Goal: Navigation & Orientation: Find specific page/section

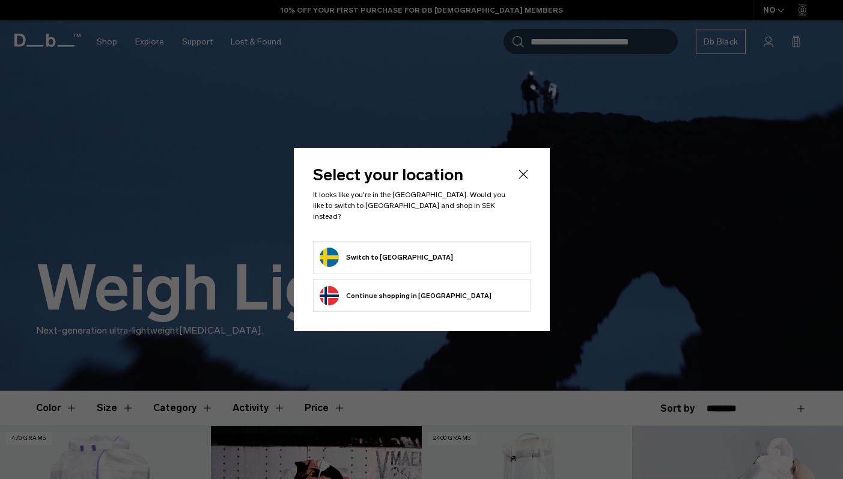
click at [375, 258] on button "Switch to [GEOGRAPHIC_DATA]" at bounding box center [386, 257] width 133 height 19
click at [480, 253] on form "Switch to [GEOGRAPHIC_DATA]" at bounding box center [422, 257] width 204 height 19
click at [365, 251] on button "Switch to [GEOGRAPHIC_DATA]" at bounding box center [386, 257] width 133 height 19
